Goal: Find specific page/section: Find specific page/section

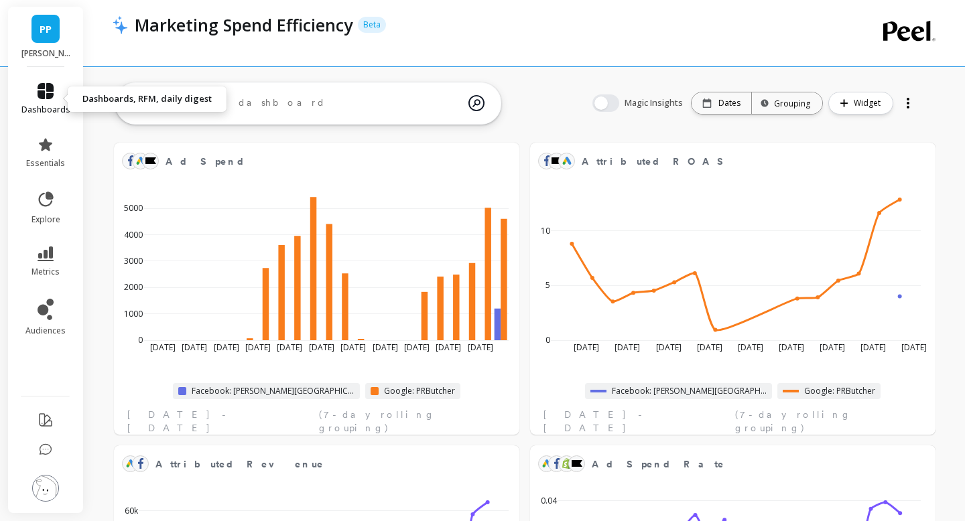
click at [52, 98] on icon at bounding box center [46, 91] width 16 height 16
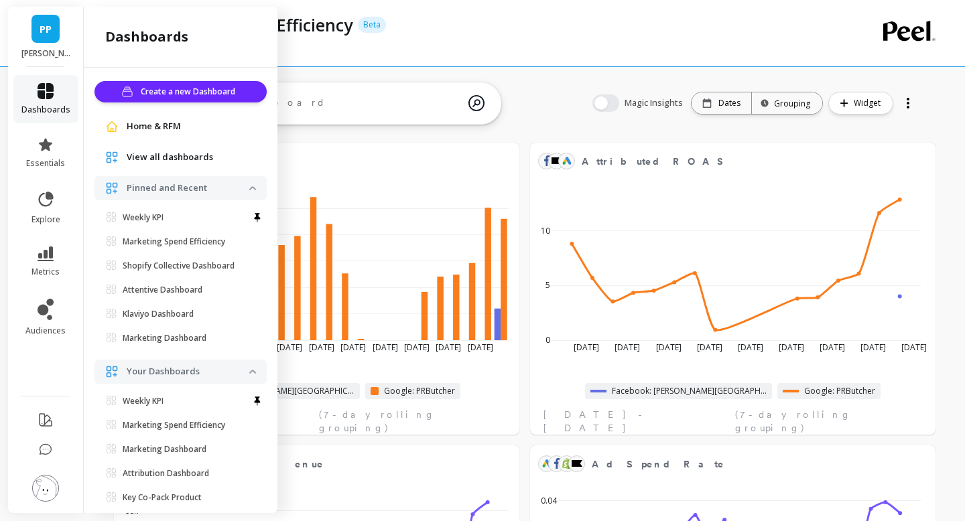
scroll to position [26, 0]
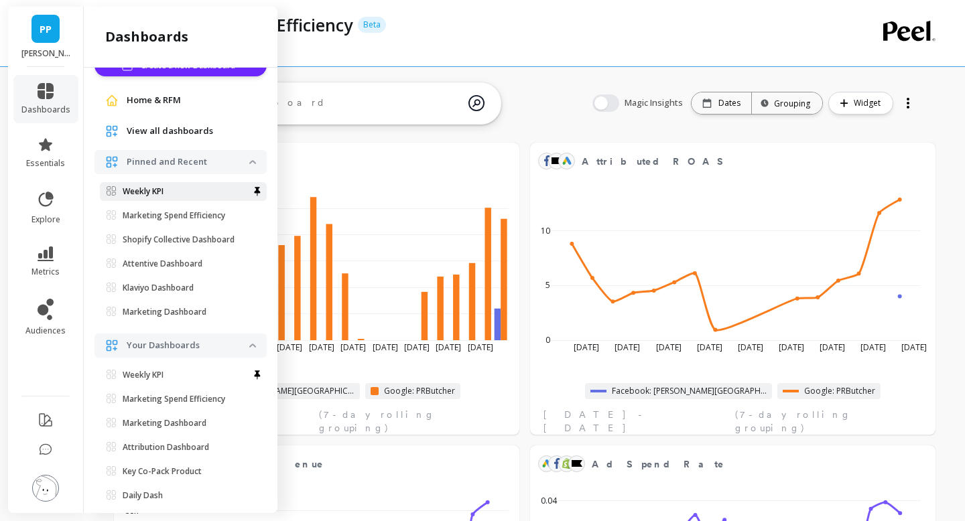
click at [129, 188] on p "Weekly KPI" at bounding box center [143, 191] width 41 height 11
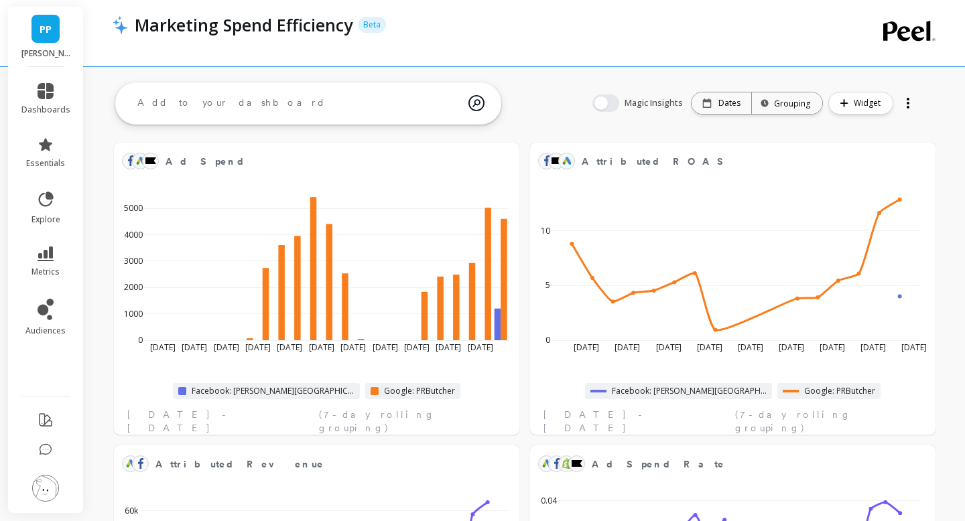
scroll to position [0, 0]
